Goal: Task Accomplishment & Management: Use online tool/utility

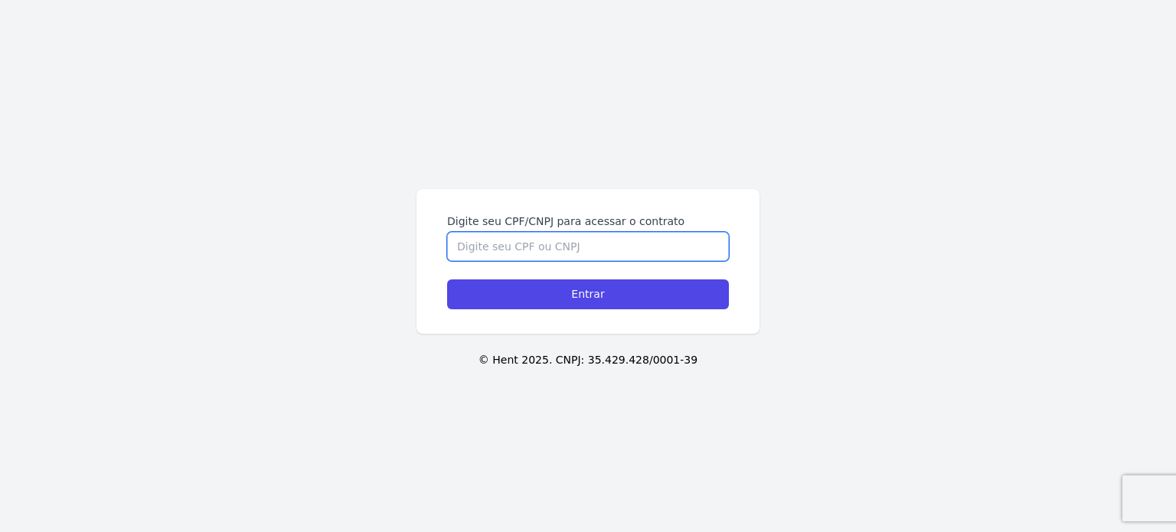
click at [536, 253] on input "Digite seu CPF/CNPJ para acessar o contrato" at bounding box center [588, 246] width 282 height 29
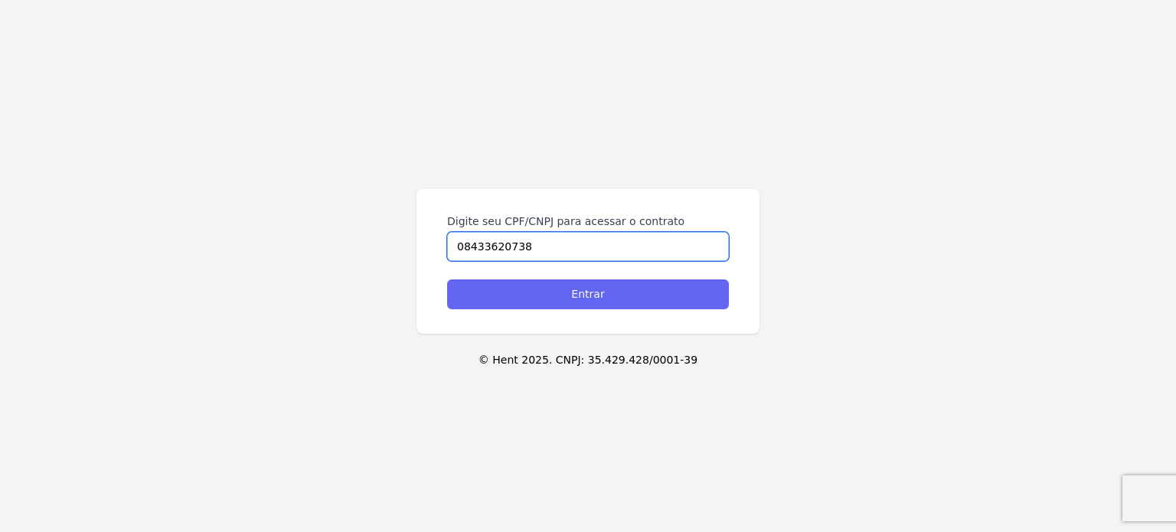
type input "08433620738"
click at [597, 295] on input "Entrar" at bounding box center [588, 294] width 282 height 30
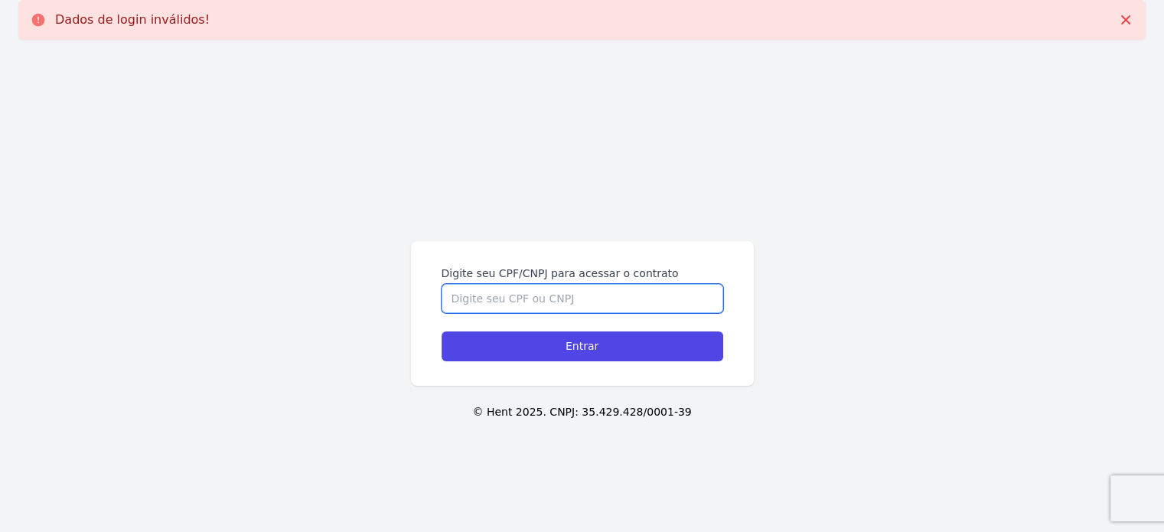
click at [580, 294] on input "Digite seu CPF/CNPJ para acessar o contrato" at bounding box center [583, 298] width 282 height 29
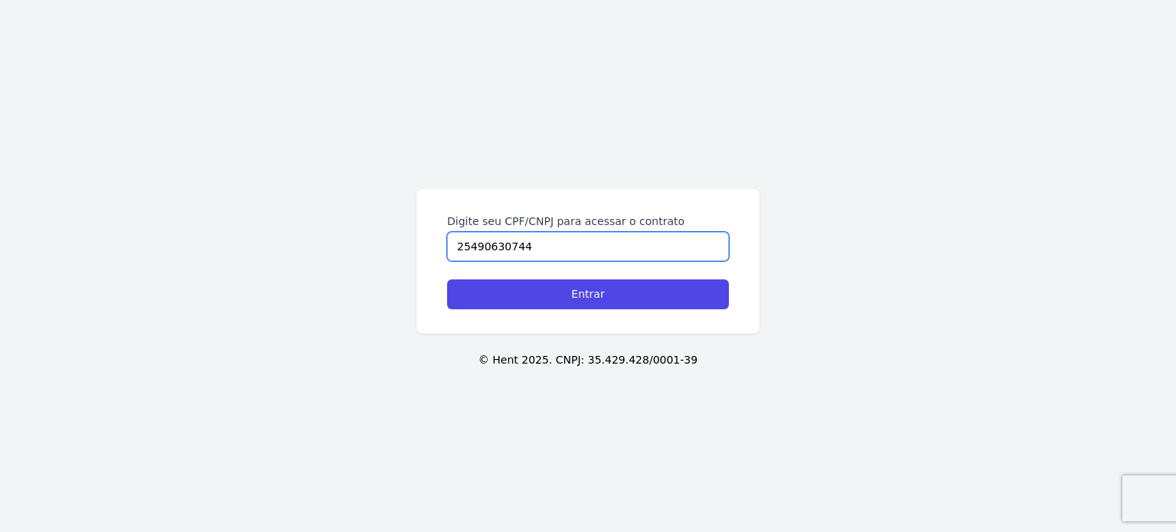
type input "25490630744"
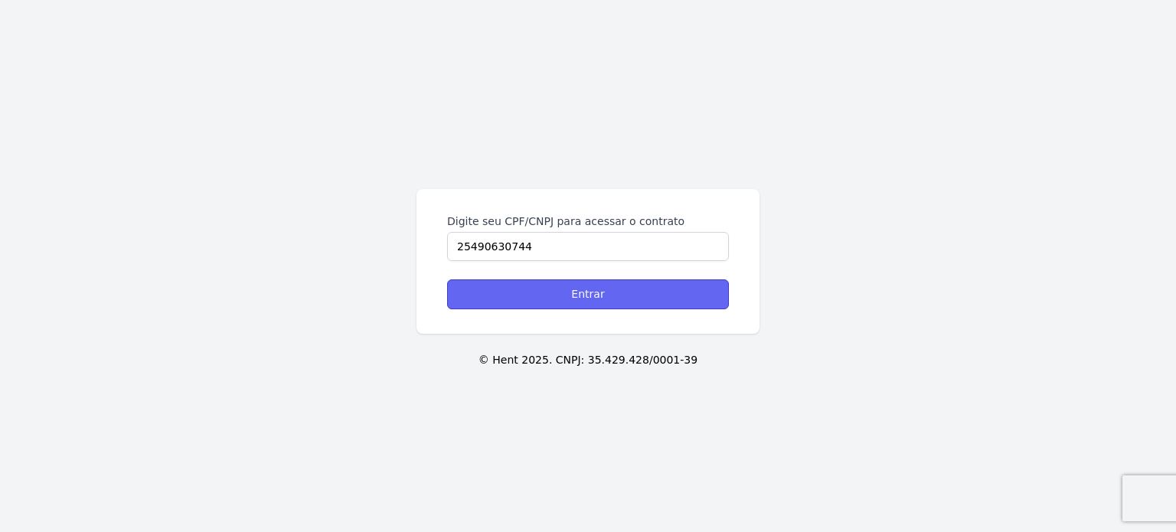
click at [580, 294] on input "Entrar" at bounding box center [588, 294] width 282 height 30
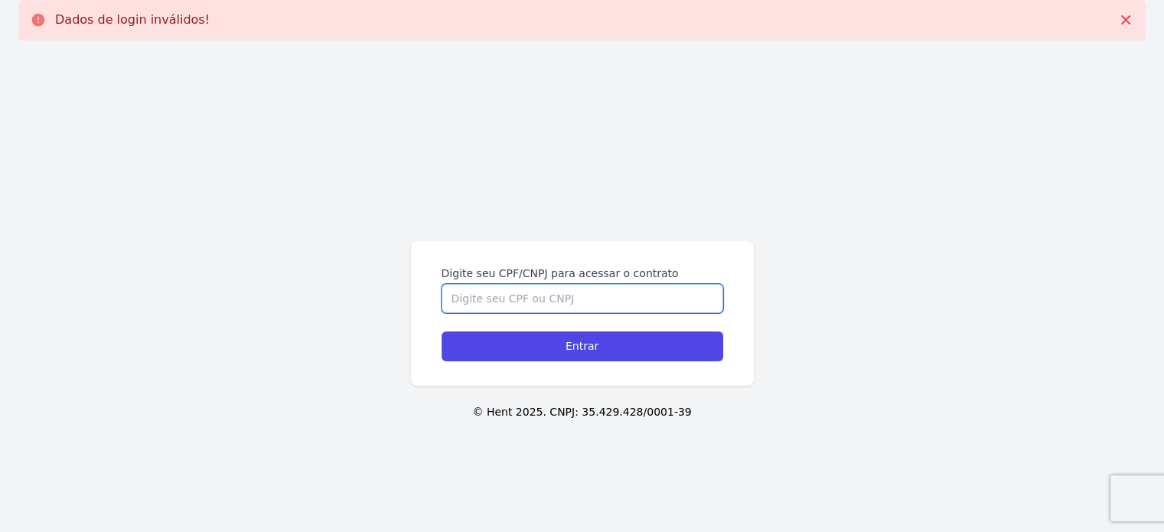
click at [498, 299] on input "Digite seu CPF/CNPJ para acessar o contrato" at bounding box center [583, 298] width 282 height 29
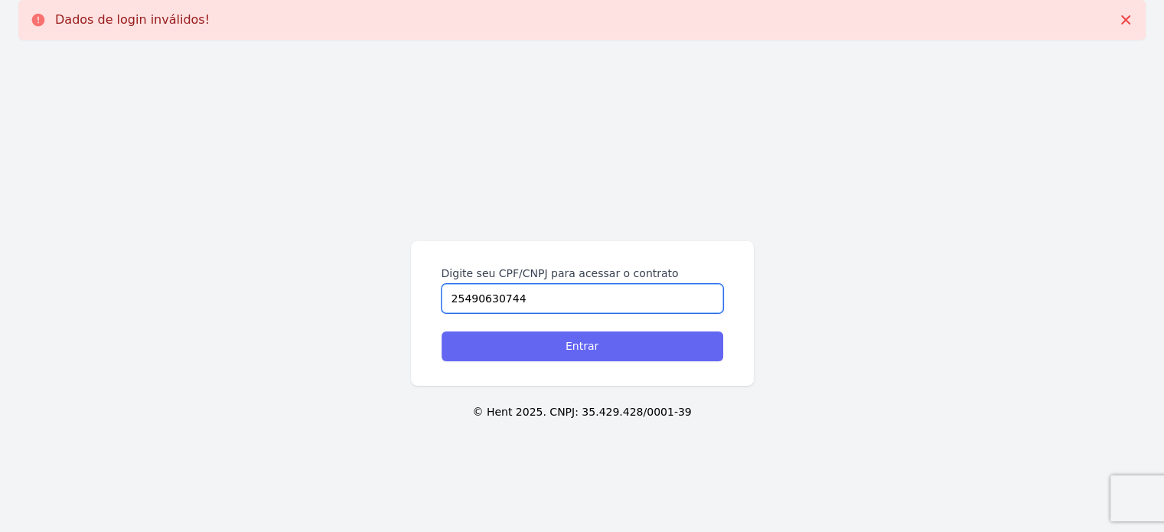
type input "25490630744"
click at [566, 351] on input "Entrar" at bounding box center [583, 346] width 282 height 30
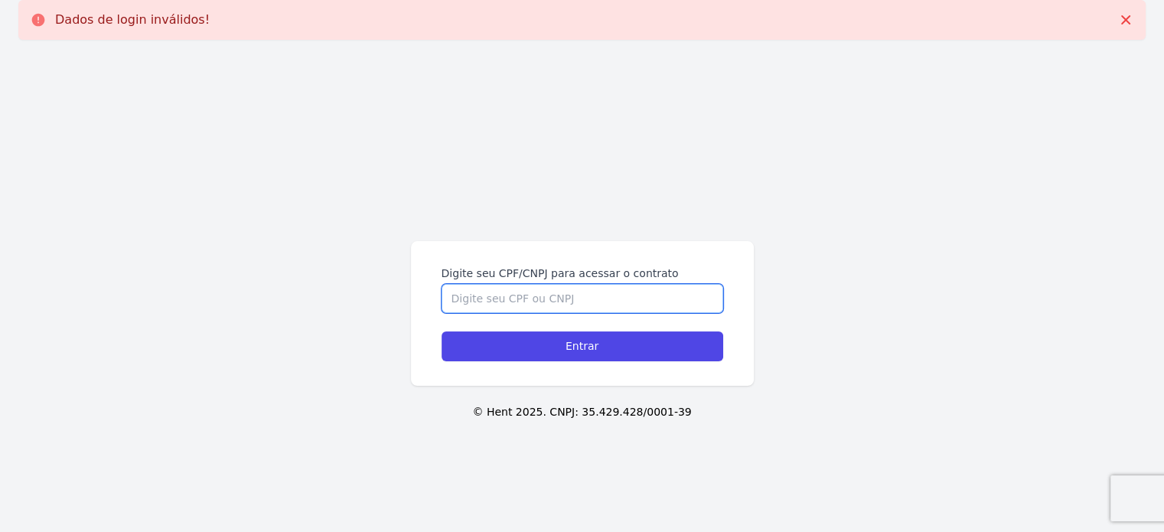
click at [551, 296] on input "Digite seu CPF/CNPJ para acessar o contrato" at bounding box center [583, 298] width 282 height 29
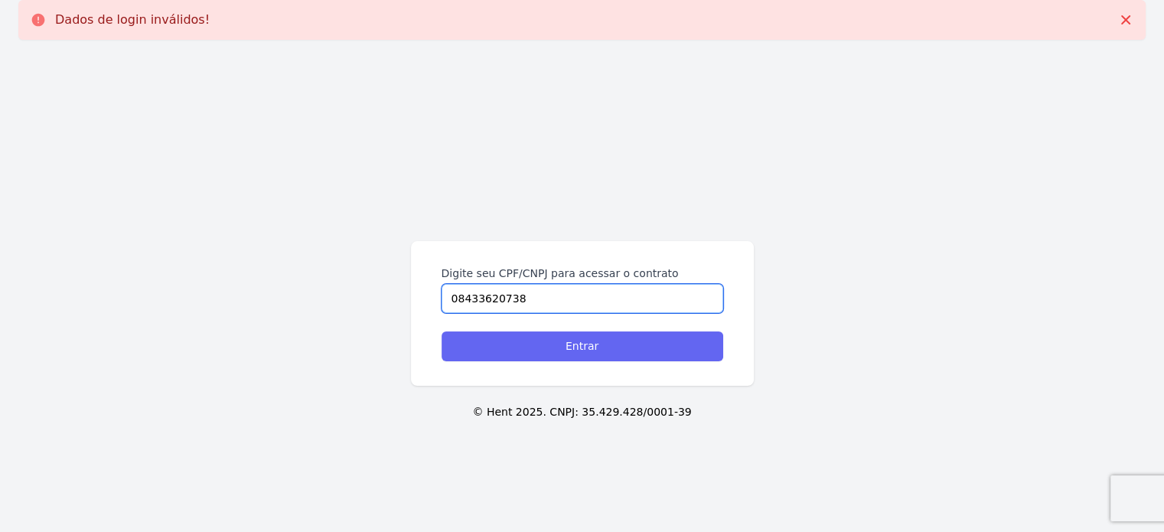
type input "08433620738"
click at [583, 347] on input "Entrar" at bounding box center [583, 346] width 282 height 30
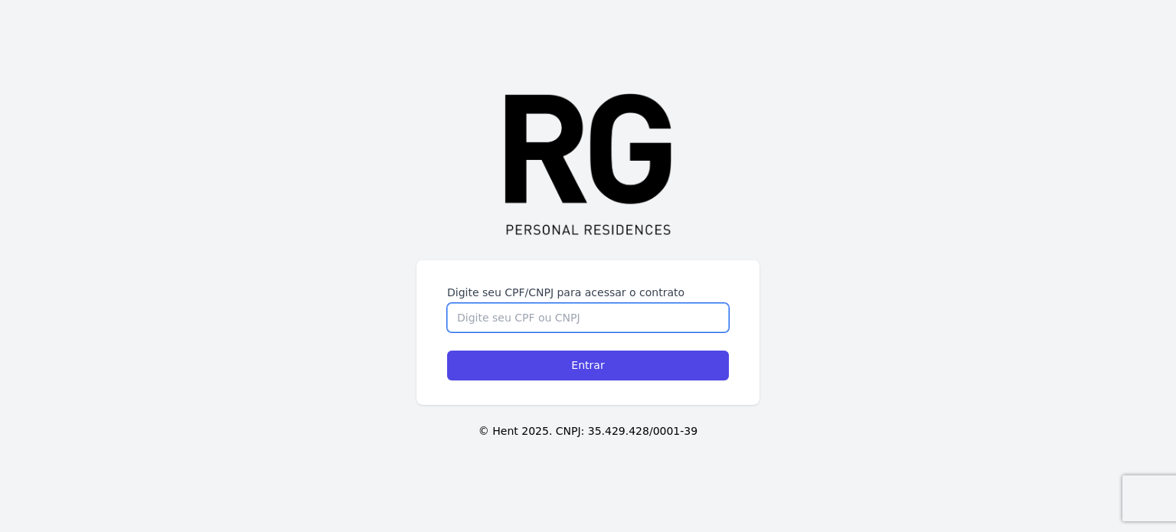
click at [480, 316] on input "Digite seu CPF/CNPJ para acessar o contrato" at bounding box center [588, 317] width 282 height 29
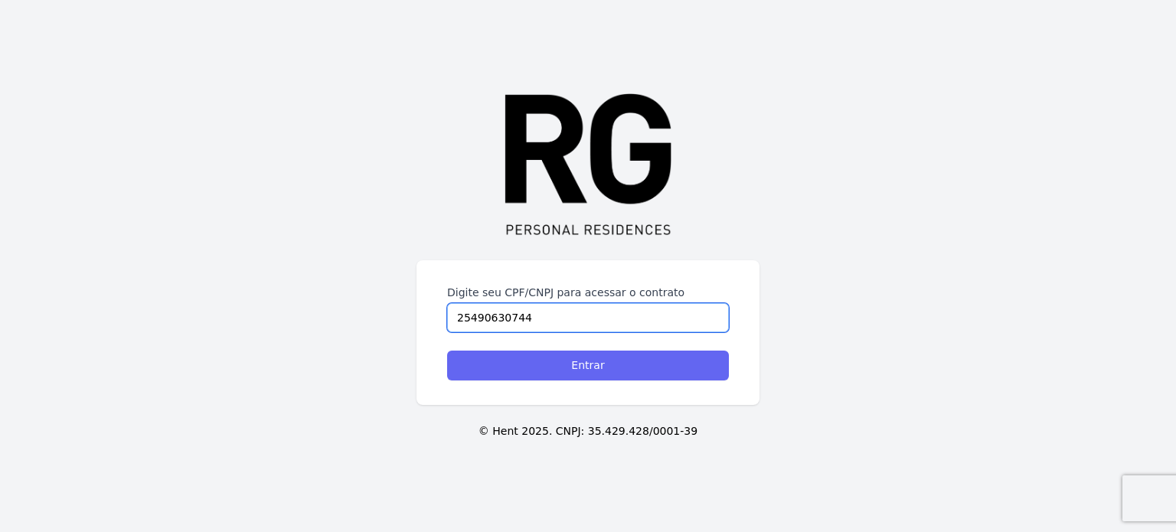
type input "25490630744"
click at [559, 374] on input "Entrar" at bounding box center [588, 366] width 282 height 30
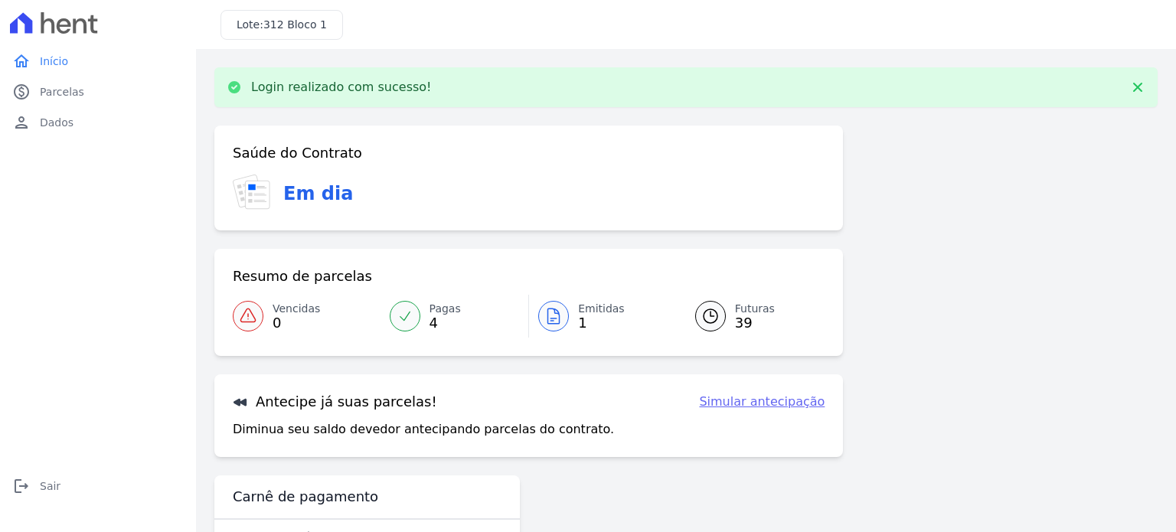
click at [580, 307] on span "Emitidas" at bounding box center [601, 309] width 47 height 16
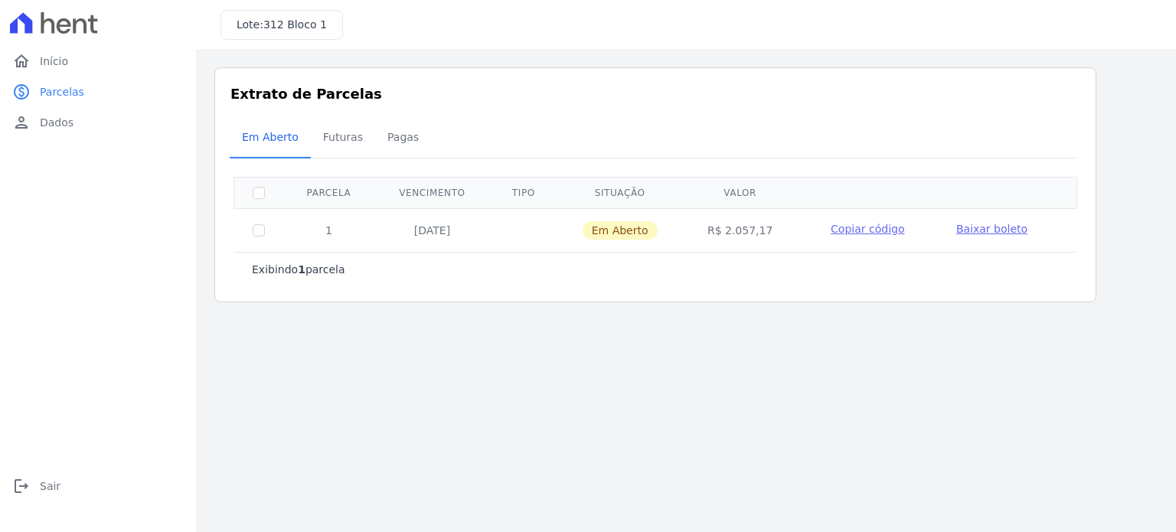
click at [970, 230] on span "Baixar boleto" at bounding box center [991, 229] width 71 height 12
click at [62, 56] on span "Início" at bounding box center [54, 61] width 28 height 15
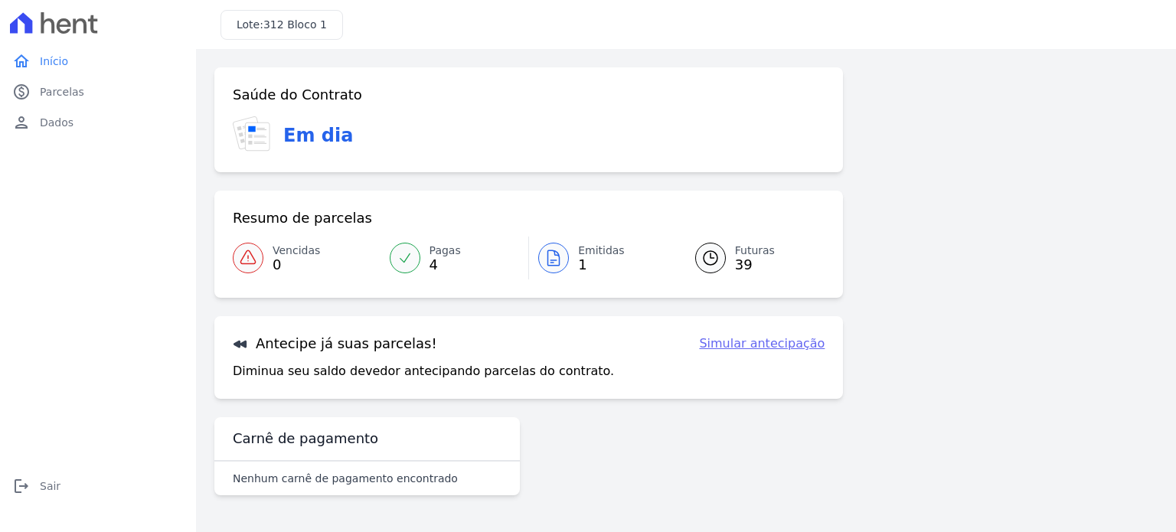
click at [766, 347] on link "Simular antecipação" at bounding box center [762, 343] width 126 height 18
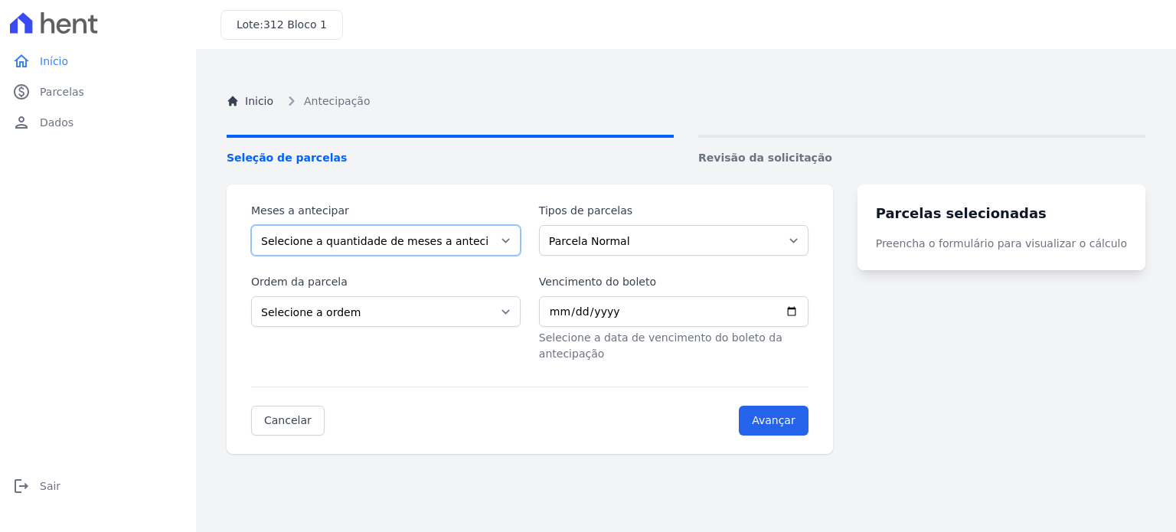
click at [426, 238] on select "Selecione a quantidade de meses a antecipar 1 2 3 4 5 6 7 8 9 10 11 12 13 14 15…" at bounding box center [385, 240] width 269 height 31
select select "5"
click at [251, 225] on select "Selecione a quantidade de meses a antecipar 1 2 3 4 5 6 7 8 9 10 11 12 13 14 15…" at bounding box center [385, 240] width 269 height 31
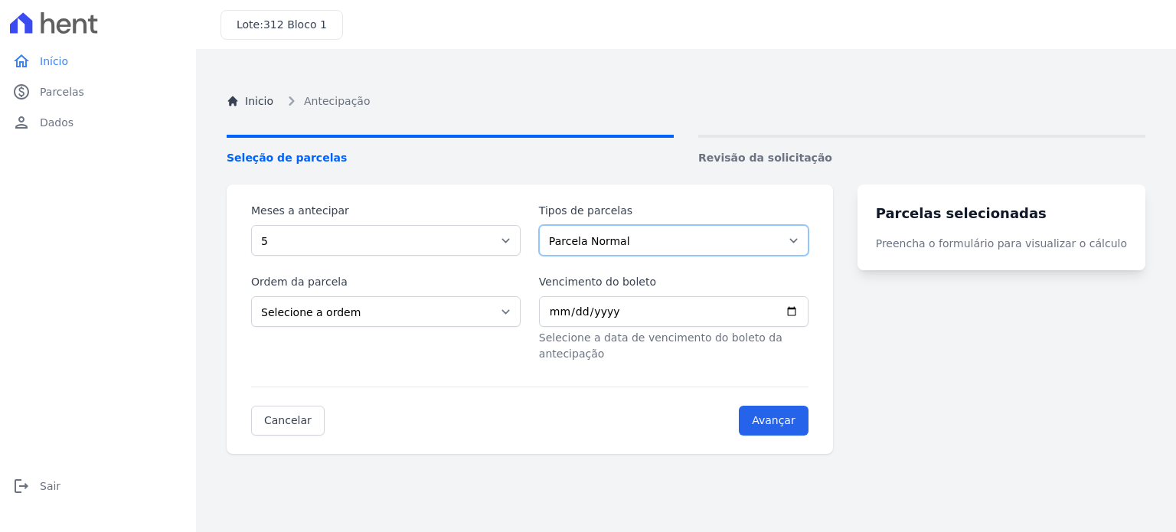
click at [585, 240] on select "Parcela Normal Outros" at bounding box center [673, 240] width 269 height 31
click at [371, 312] on select "Selecione a ordem Últimas parcelas Primeiras parcelas" at bounding box center [385, 311] width 269 height 31
select select "ending"
click at [251, 296] on select "Selecione a ordem Últimas parcelas Primeiras parcelas" at bounding box center [385, 311] width 269 height 31
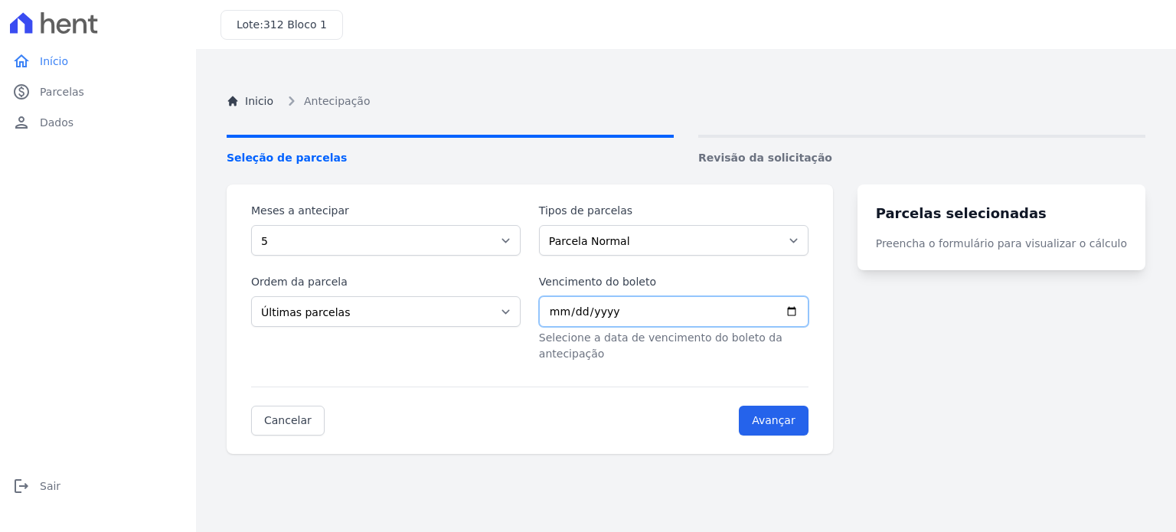
click at [584, 315] on input "Vencimento do boleto" at bounding box center [673, 311] width 269 height 31
click at [808, 309] on input "Vencimento do boleto" at bounding box center [673, 311] width 269 height 31
click at [602, 396] on div "Cancelar Avançar" at bounding box center [529, 410] width 557 height 49
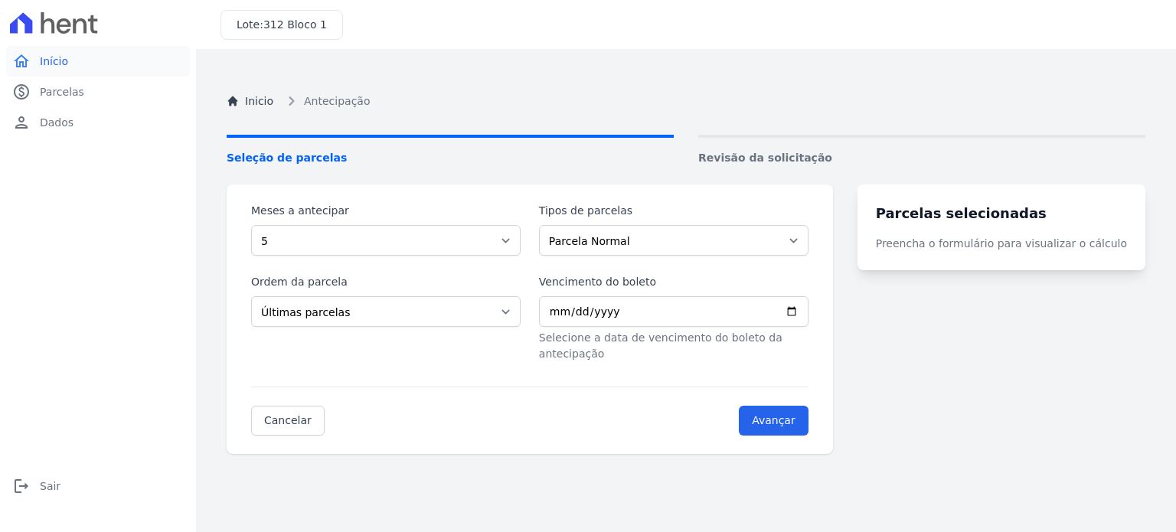
click at [56, 60] on span "Início" at bounding box center [54, 61] width 28 height 15
